Goal: Transaction & Acquisition: Purchase product/service

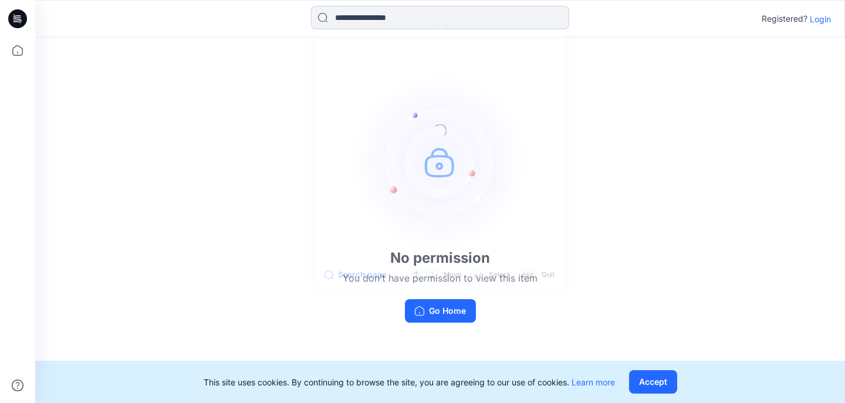
click at [367, 14] on input at bounding box center [440, 17] width 258 height 23
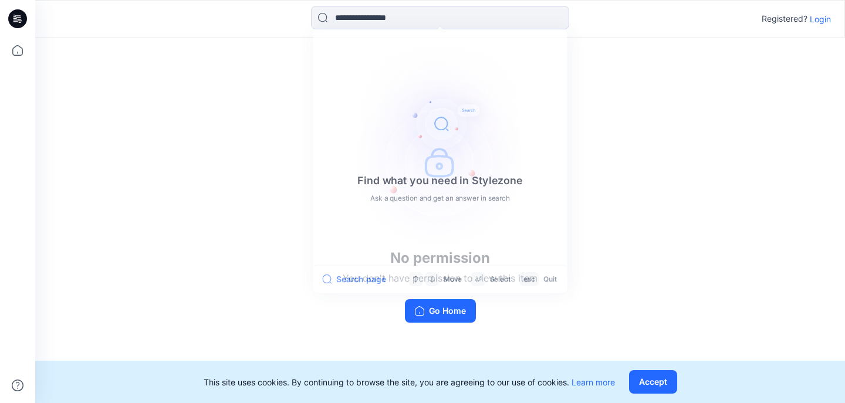
click at [818, 18] on p "Login" at bounding box center [820, 19] width 21 height 12
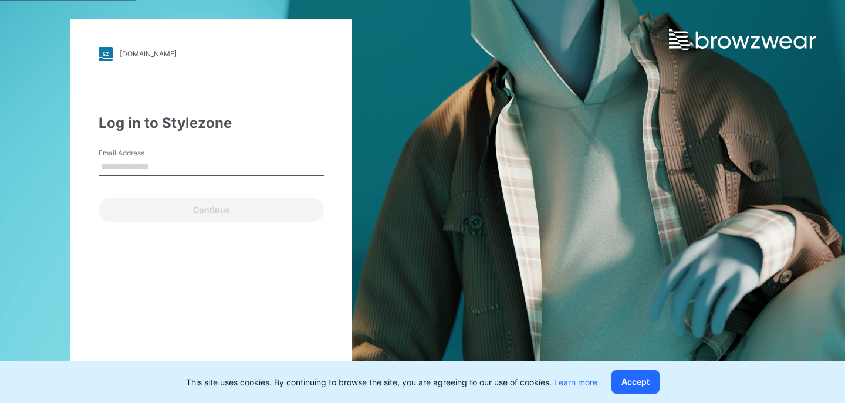
click at [157, 160] on input "Email Address" at bounding box center [211, 167] width 225 height 18
type input "**********"
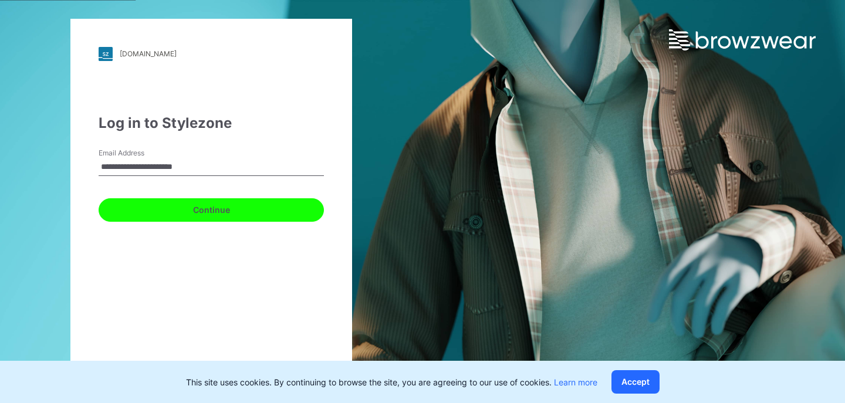
click at [170, 207] on button "Continue" at bounding box center [211, 209] width 225 height 23
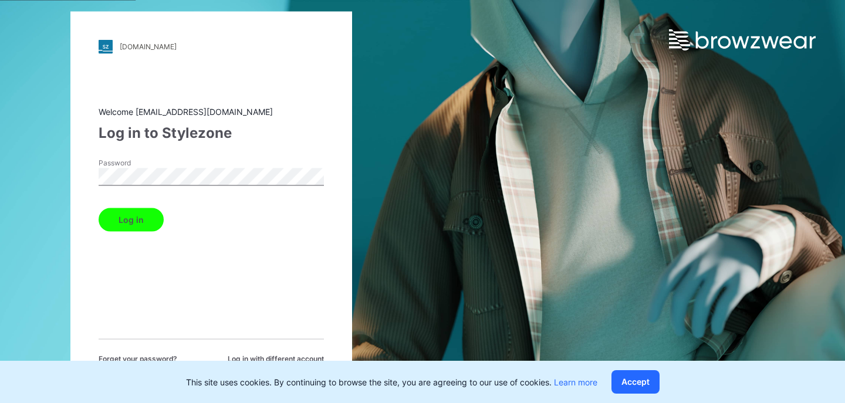
click at [140, 211] on button "Log in" at bounding box center [131, 219] width 65 height 23
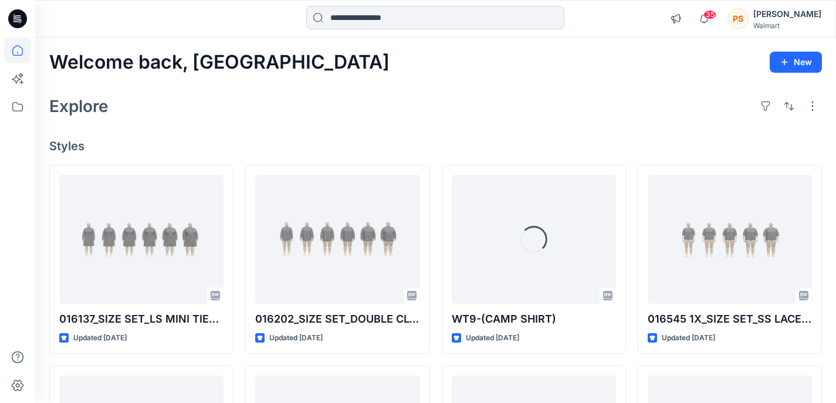
click at [379, 8] on input at bounding box center [435, 17] width 258 height 23
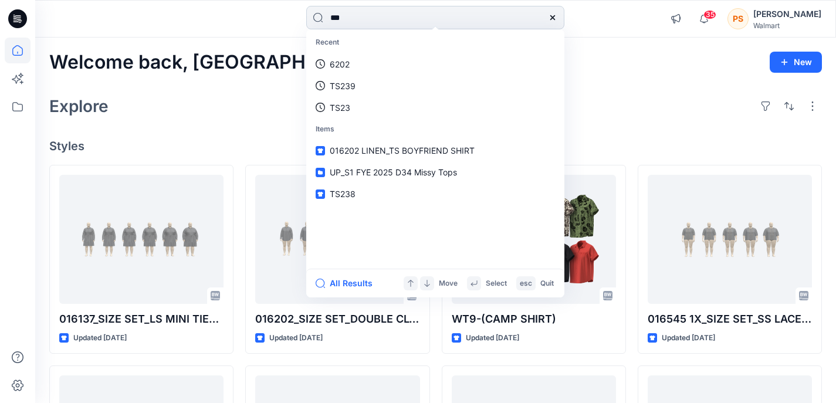
type input "****"
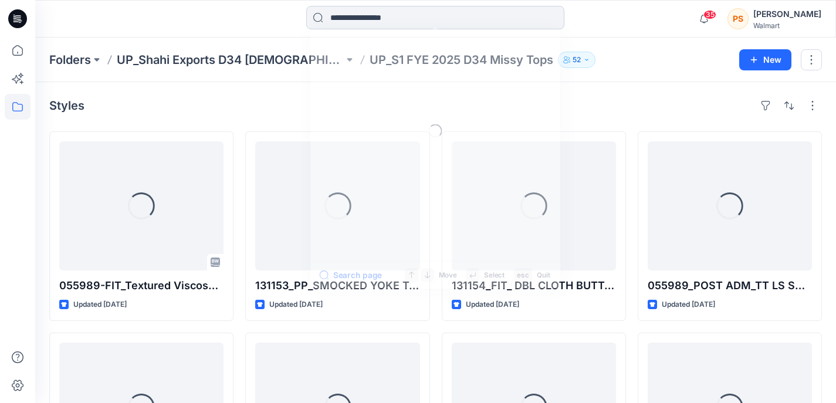
click at [412, 18] on input at bounding box center [435, 17] width 258 height 23
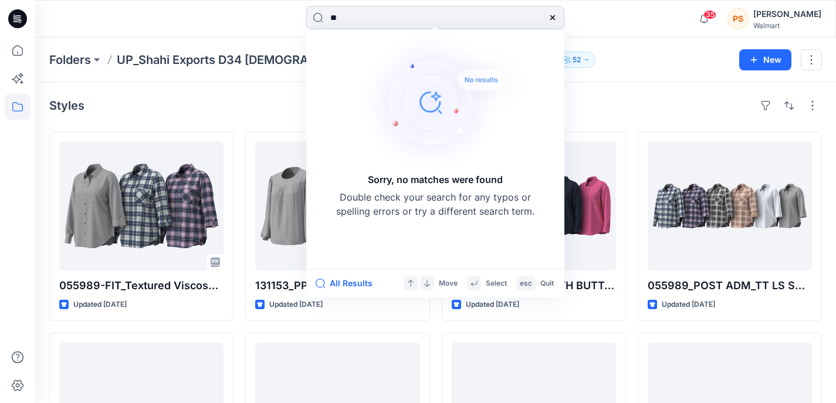
type input "*"
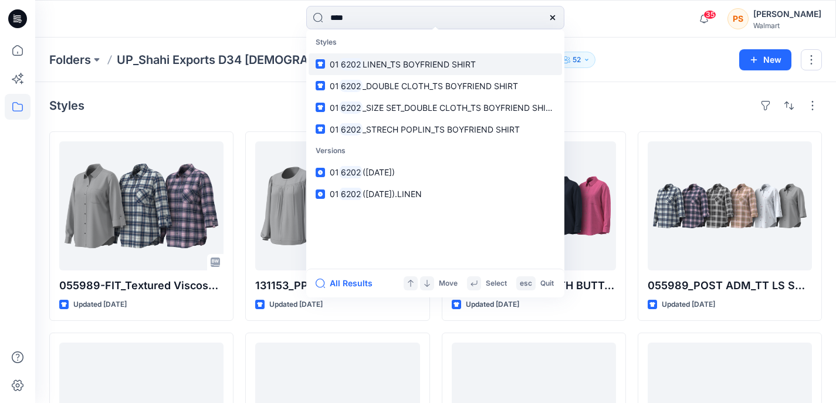
type input "****"
click at [394, 66] on span "LINEN_TS BOYFRIEND SHIRT" at bounding box center [419, 64] width 113 height 10
click at [339, 66] on span "01" at bounding box center [334, 64] width 9 height 10
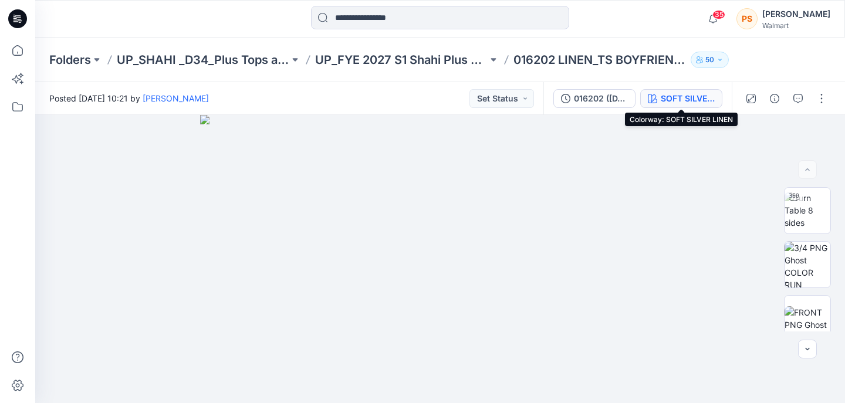
click at [658, 90] on button "SOFT SILVER LINEN" at bounding box center [681, 98] width 82 height 19
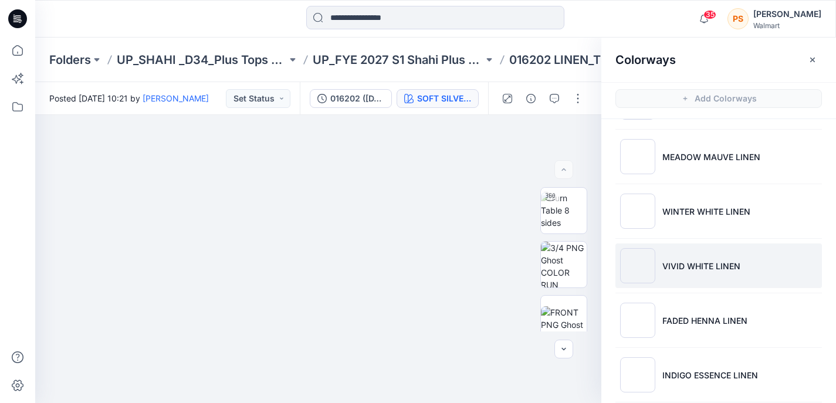
scroll to position [215, 0]
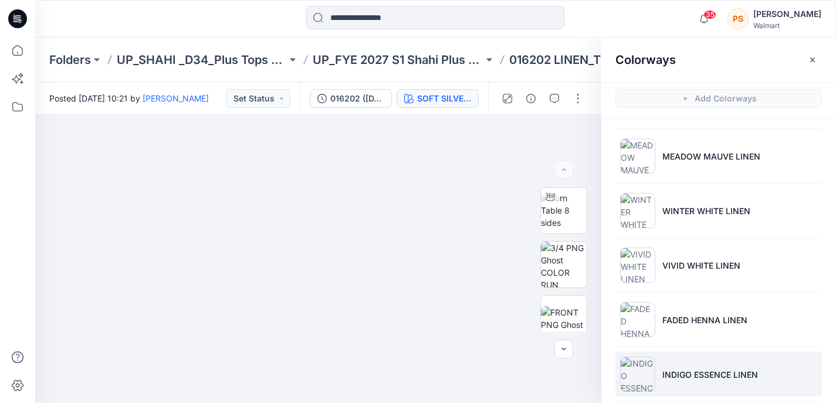
click at [680, 372] on p "INDIGO ESSENCE LINEN" at bounding box center [711, 375] width 96 height 12
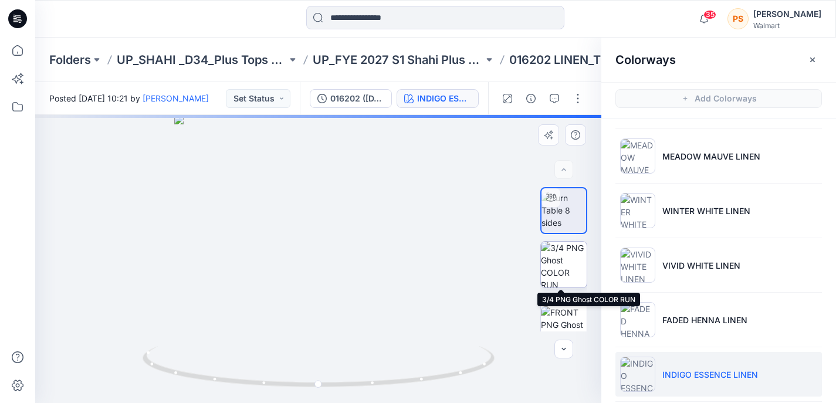
click at [558, 270] on img at bounding box center [564, 265] width 46 height 46
